Goal: Check status: Check status

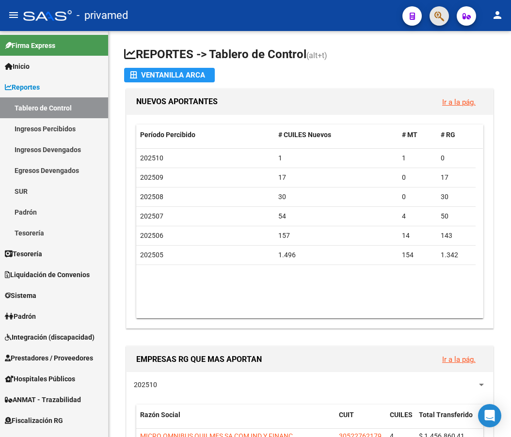
click at [433, 14] on button "button" at bounding box center [439, 15] width 19 height 19
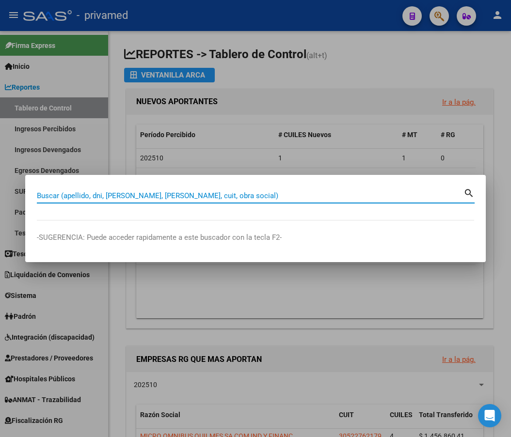
paste input "27786022"
type input "27786022"
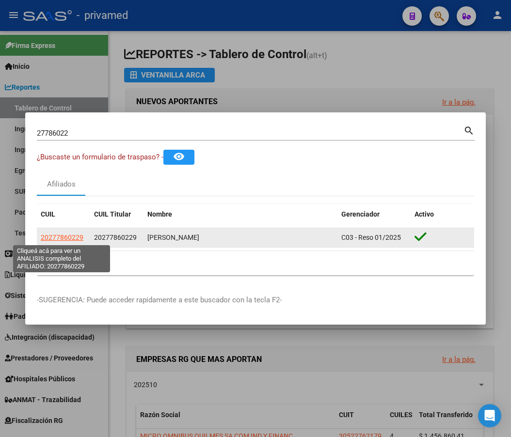
drag, startPoint x: 77, startPoint y: 233, endPoint x: 75, endPoint y: 238, distance: 5.2
click at [75, 238] on app-link-go-to "20277860229" at bounding box center [62, 237] width 43 height 11
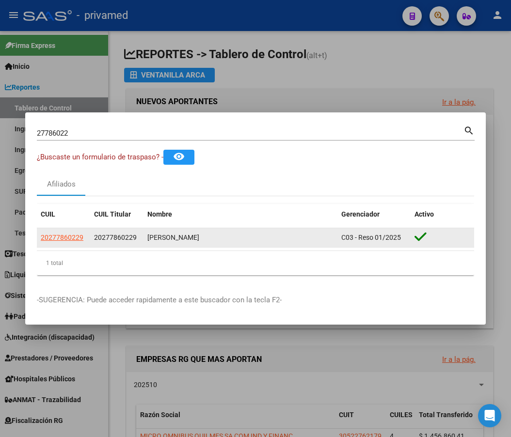
click at [75, 238] on span "20277860229" at bounding box center [62, 238] width 43 height 8
copy span "2"
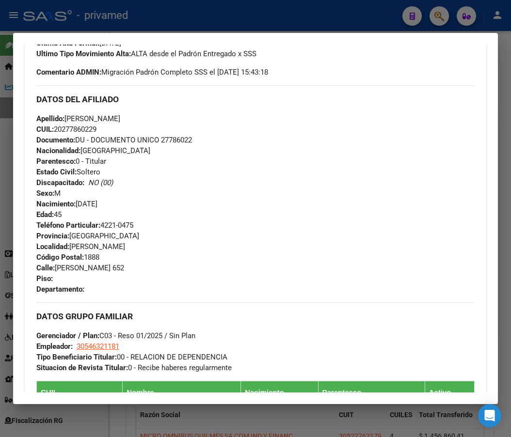
scroll to position [647, 0]
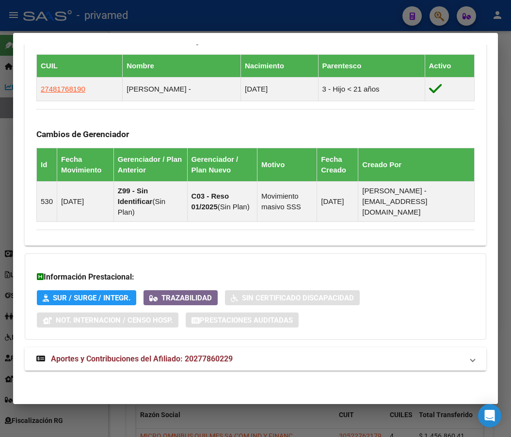
click at [116, 364] on strong "Aportes y Contribuciones del Afiliado: 20277860229" at bounding box center [134, 360] width 196 height 12
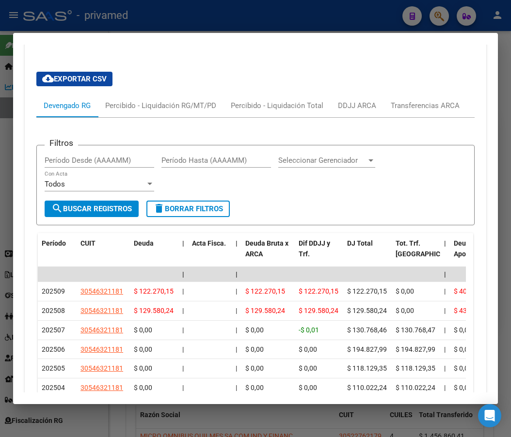
scroll to position [1065, 0]
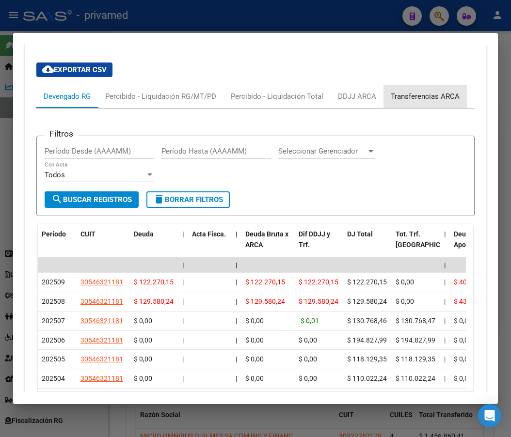
click at [438, 98] on div "Transferencias ARCA" at bounding box center [425, 96] width 69 height 11
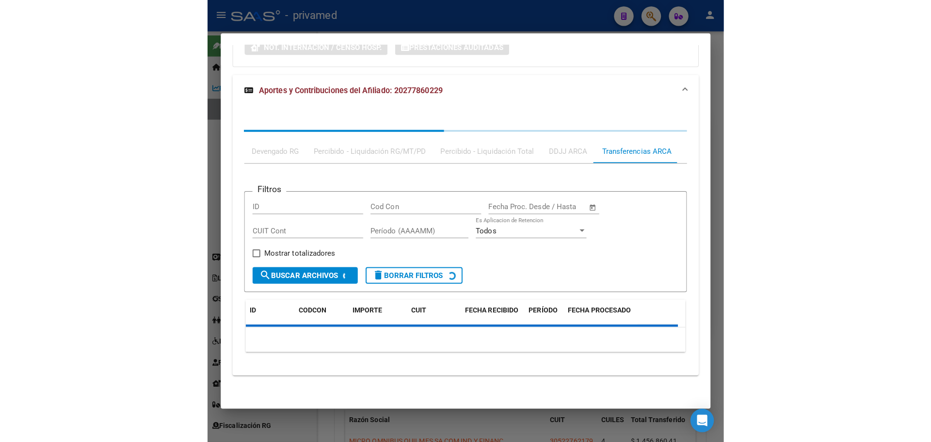
scroll to position [962, 0]
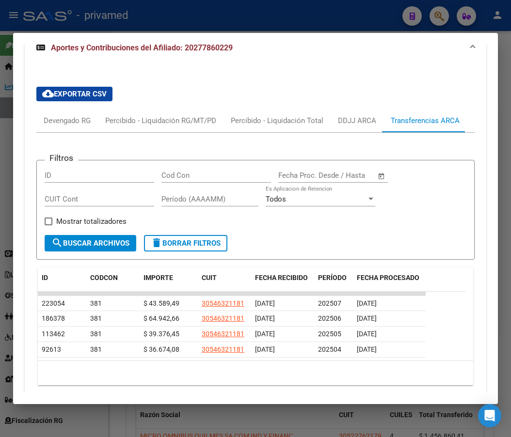
click at [327, 146] on app-list-header "Filtros ID Cod Con Fecha inicio – Fecha fin Fecha Proc. Desde / Hasta CUIT Cont…" at bounding box center [255, 202] width 438 height 115
click at [77, 121] on div "Devengado RG" at bounding box center [67, 120] width 47 height 11
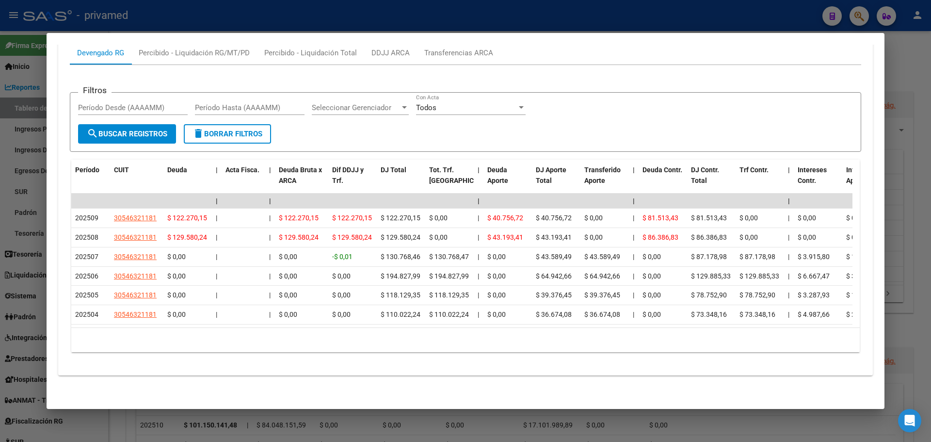
scroll to position [796, 0]
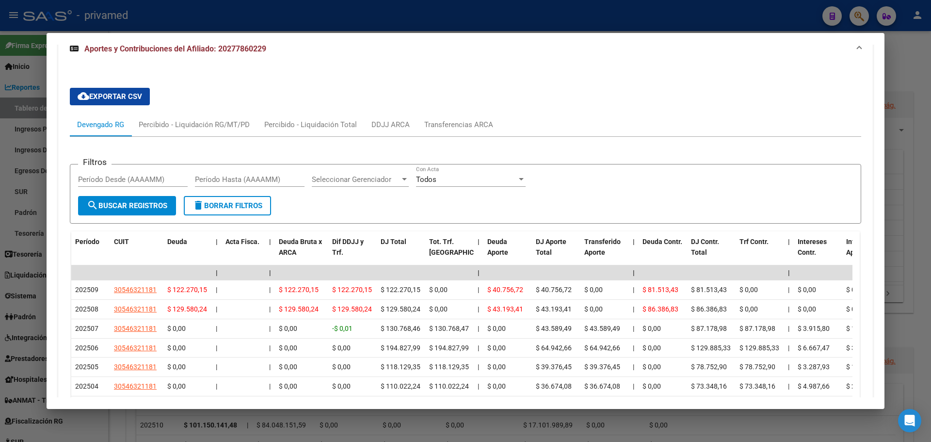
click at [511, 14] on div at bounding box center [465, 221] width 931 height 442
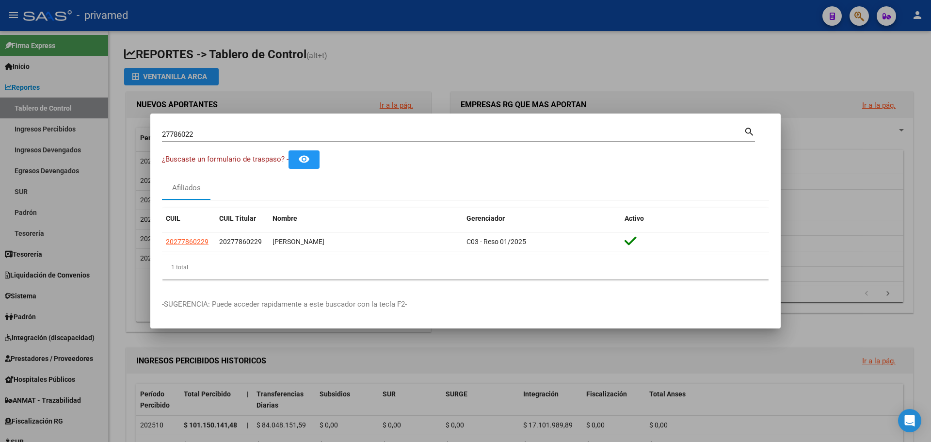
click at [511, 64] on div at bounding box center [465, 221] width 931 height 442
